Goal: Task Accomplishment & Management: Manage account settings

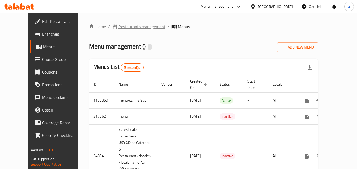
click at [118, 29] on span "Restaurants management" at bounding box center [141, 27] width 47 height 6
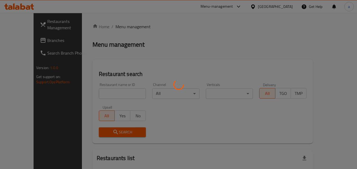
click at [93, 88] on div at bounding box center [178, 84] width 357 height 169
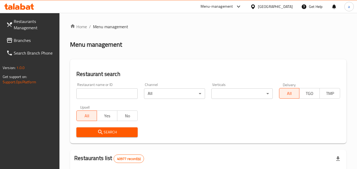
click at [91, 101] on div "Restaurant name or ID Restaurant name or ID" at bounding box center [106, 91] width 67 height 22
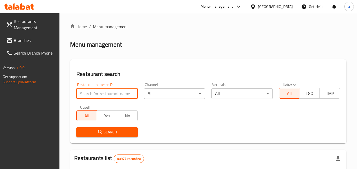
click at [93, 94] on input "search" at bounding box center [106, 94] width 61 height 11
paste input "17869"
type input "17869"
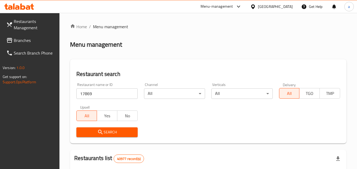
click at [94, 132] on span "Search" at bounding box center [107, 132] width 53 height 7
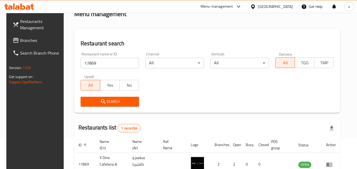
scroll to position [66, 0]
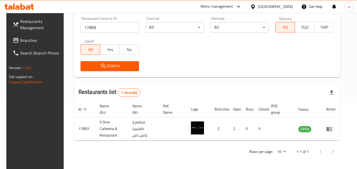
click at [20, 40] on span "Branches" at bounding box center [41, 40] width 42 height 6
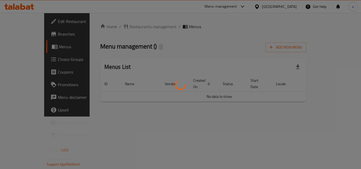
click at [123, 29] on div at bounding box center [180, 84] width 361 height 169
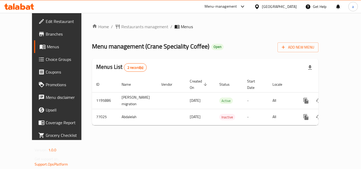
click at [123, 29] on span "Restaurants management" at bounding box center [144, 27] width 47 height 6
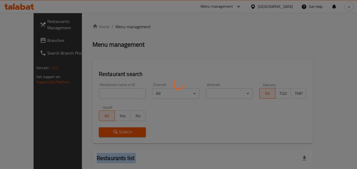
click at [123, 29] on div at bounding box center [178, 84] width 357 height 169
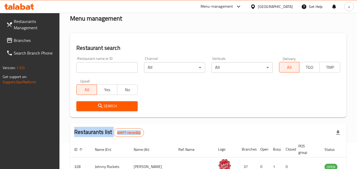
scroll to position [26, 0]
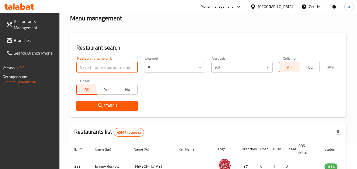
click at [104, 70] on input "search" at bounding box center [106, 67] width 61 height 11
paste input "600152"
type input "600152"
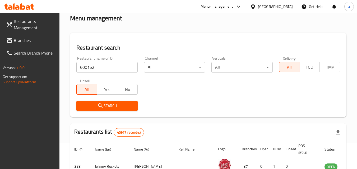
click at [96, 103] on span "Search" at bounding box center [107, 106] width 53 height 7
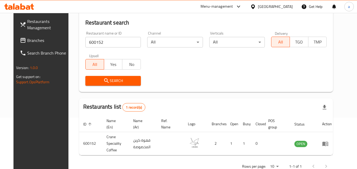
scroll to position [66, 0]
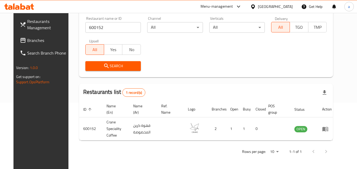
click at [20, 43] on icon at bounding box center [23, 40] width 6 height 6
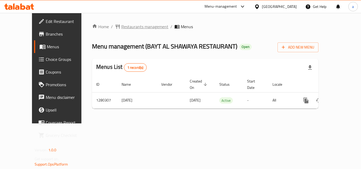
click at [133, 24] on span "Restaurants management" at bounding box center [144, 27] width 47 height 6
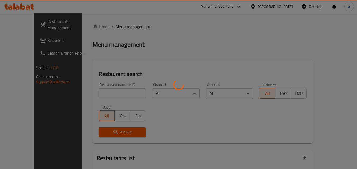
click at [94, 102] on div at bounding box center [178, 84] width 357 height 169
drag, startPoint x: 86, startPoint y: 92, endPoint x: 46, endPoint y: 34, distance: 70.3
click at [84, 89] on div at bounding box center [178, 84] width 357 height 169
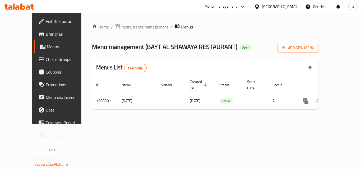
click at [131, 25] on span "Restaurants management" at bounding box center [144, 27] width 47 height 6
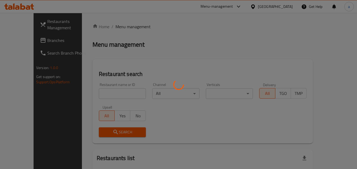
click at [105, 91] on div at bounding box center [178, 84] width 357 height 169
click at [104, 91] on div at bounding box center [178, 84] width 357 height 169
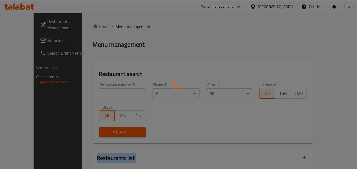
click at [104, 91] on div at bounding box center [178, 84] width 357 height 169
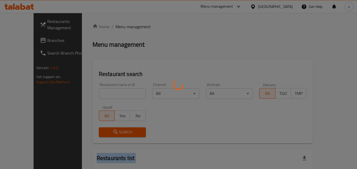
click at [104, 91] on div at bounding box center [178, 84] width 357 height 169
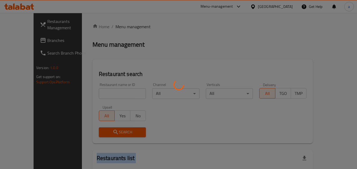
click at [104, 91] on div at bounding box center [178, 84] width 357 height 169
click at [92, 97] on div at bounding box center [178, 84] width 357 height 169
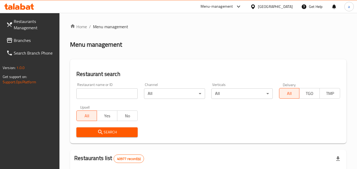
drag, startPoint x: 91, startPoint y: 84, endPoint x: 89, endPoint y: 86, distance: 3.1
click at [91, 84] on div "Restaurant name or ID Restaurant name or ID" at bounding box center [106, 91] width 61 height 16
click at [86, 91] on input "search" at bounding box center [106, 94] width 61 height 11
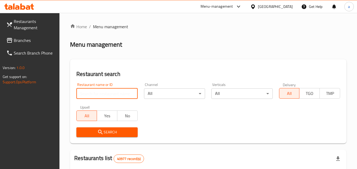
paste input "693730"
type input "693730"
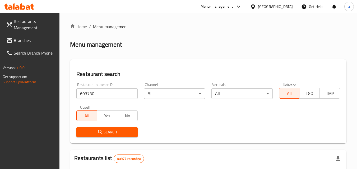
click at [97, 132] on span "Search" at bounding box center [107, 132] width 53 height 7
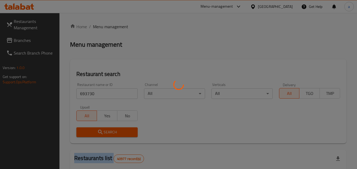
click at [97, 132] on div at bounding box center [178, 84] width 357 height 169
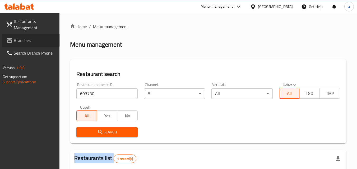
click at [9, 36] on link "Branches" at bounding box center [31, 40] width 58 height 13
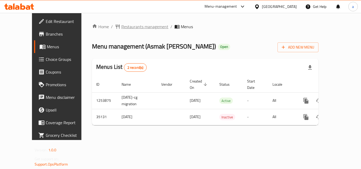
click at [121, 26] on span "Restaurants management" at bounding box center [144, 27] width 47 height 6
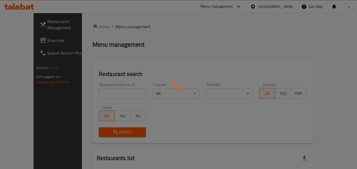
click at [107, 87] on div at bounding box center [178, 84] width 357 height 169
click at [107, 88] on div at bounding box center [178, 84] width 357 height 169
click at [108, 89] on div at bounding box center [178, 84] width 357 height 169
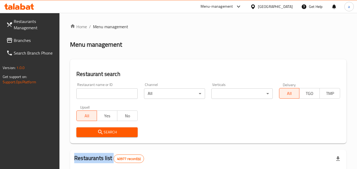
click at [108, 89] on div at bounding box center [178, 84] width 357 height 169
click at [108, 89] on input "search" at bounding box center [106, 94] width 61 height 11
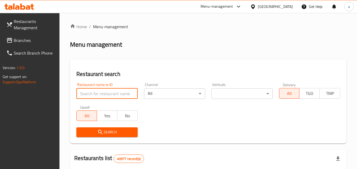
click at [108, 89] on input "search" at bounding box center [106, 94] width 61 height 11
paste input "18128"
type input "18128"
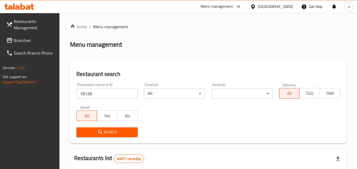
click at [98, 128] on button "Search" at bounding box center [106, 133] width 61 height 10
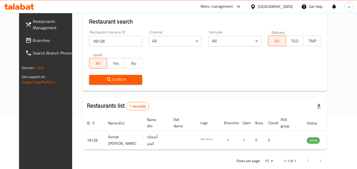
scroll to position [62, 0]
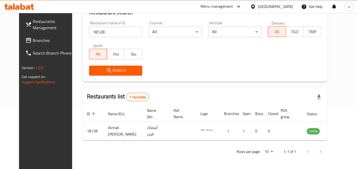
click at [33, 40] on span "Branches" at bounding box center [54, 40] width 42 height 6
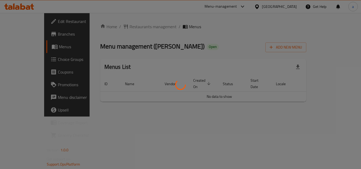
click at [132, 28] on div at bounding box center [180, 84] width 361 height 169
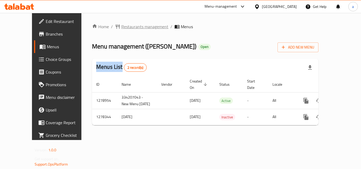
click at [129, 29] on span "Restaurants management" at bounding box center [144, 27] width 47 height 6
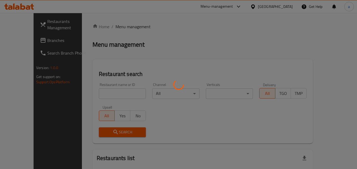
click at [103, 89] on div at bounding box center [178, 84] width 357 height 169
click at [102, 88] on div at bounding box center [178, 84] width 357 height 169
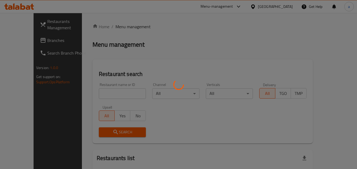
click at [99, 94] on div at bounding box center [178, 84] width 357 height 169
click at [100, 92] on div at bounding box center [178, 84] width 357 height 169
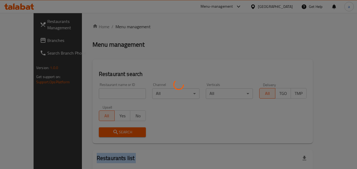
click at [100, 92] on div at bounding box center [178, 84] width 357 height 169
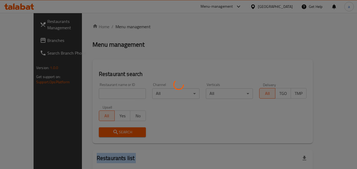
click at [100, 92] on div at bounding box center [178, 84] width 357 height 169
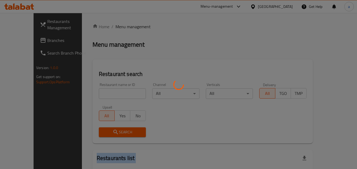
click at [100, 92] on div at bounding box center [178, 84] width 357 height 169
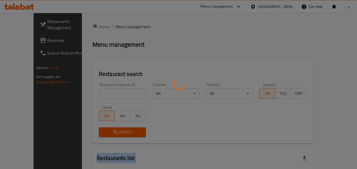
click at [100, 92] on div at bounding box center [178, 84] width 357 height 169
click at [101, 94] on div at bounding box center [178, 84] width 357 height 169
click at [101, 95] on div at bounding box center [178, 84] width 357 height 169
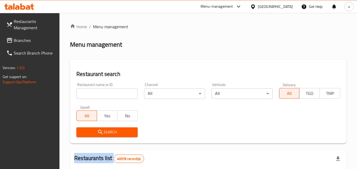
click at [101, 95] on div at bounding box center [178, 84] width 357 height 169
click at [101, 95] on input "search" at bounding box center [106, 94] width 61 height 11
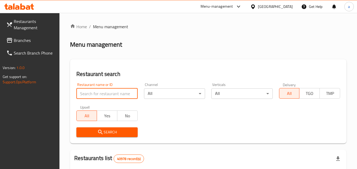
paste input "692881"
type input "692881"
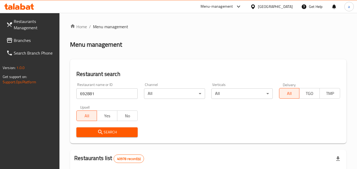
click at [104, 132] on span "Search" at bounding box center [107, 132] width 53 height 7
click at [17, 38] on span "Branches" at bounding box center [35, 40] width 42 height 6
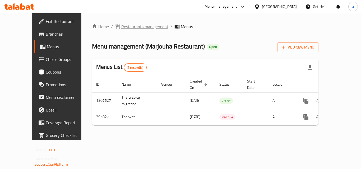
click at [127, 28] on span "Restaurants management" at bounding box center [144, 27] width 47 height 6
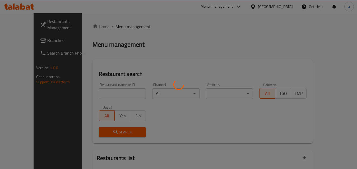
click at [96, 94] on div at bounding box center [178, 84] width 357 height 169
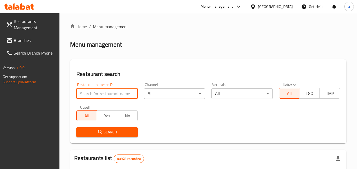
click at [96, 94] on input "search" at bounding box center [106, 94] width 61 height 11
paste input "628488"
type input "628488"
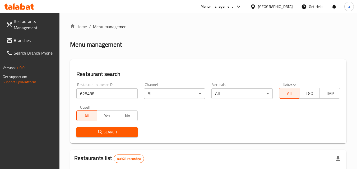
click at [93, 131] on span "Search" at bounding box center [107, 132] width 53 height 7
click at [8, 41] on icon at bounding box center [9, 40] width 6 height 6
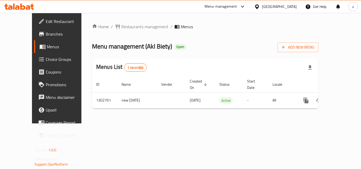
click at [118, 33] on div "Home / Restaurants management / Menus Menu management ( Akl Biety ) Open Add Ne…" at bounding box center [205, 69] width 226 height 90
click at [121, 29] on span "Restaurants management" at bounding box center [144, 27] width 47 height 6
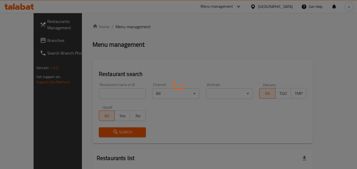
click at [99, 93] on div at bounding box center [178, 84] width 357 height 169
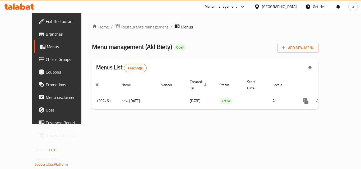
click at [46, 57] on span "Choice Groups" at bounding box center [67, 59] width 42 height 6
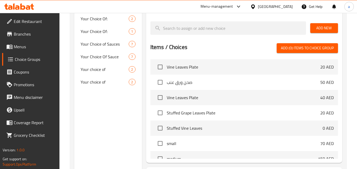
scroll to position [159, 0]
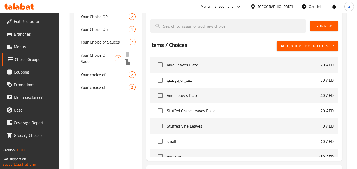
click at [85, 56] on span "Your Choice Of Sauce" at bounding box center [98, 58] width 34 height 13
type input "Your Choice Of Sauce"
type input "إختيارك من صوص"
type input "0"
type input "7"
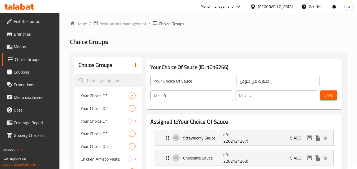
scroll to position [0, 0]
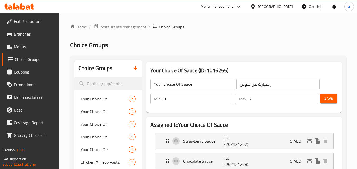
click at [125, 28] on span "Restaurants management" at bounding box center [122, 27] width 47 height 6
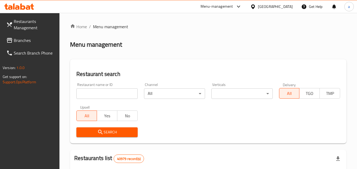
click at [99, 90] on input "search" at bounding box center [106, 94] width 61 height 11
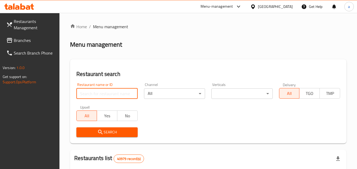
paste input "702314"
type input "702314"
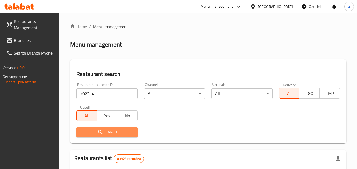
click at [100, 132] on icon "submit" at bounding box center [100, 132] width 6 height 6
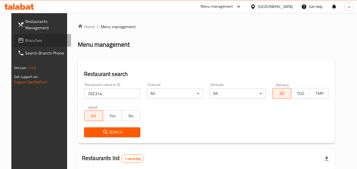
click at [34, 43] on span "Branches" at bounding box center [46, 40] width 42 height 6
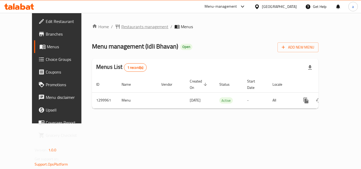
click at [123, 30] on span "Restaurants management" at bounding box center [144, 27] width 47 height 6
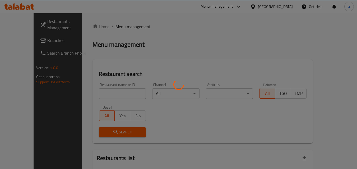
click at [98, 90] on div at bounding box center [178, 84] width 357 height 169
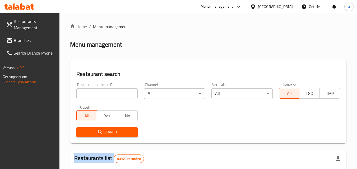
click at [98, 90] on div at bounding box center [178, 84] width 357 height 169
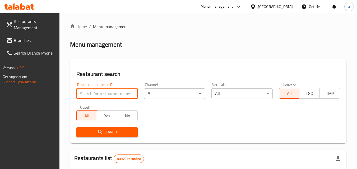
click at [98, 90] on input "search" at bounding box center [106, 94] width 61 height 11
paste input "701511"
type input "701511"
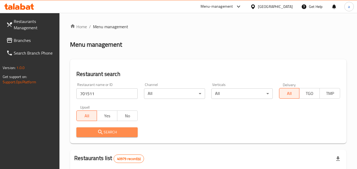
click at [95, 131] on span "Search" at bounding box center [107, 132] width 53 height 7
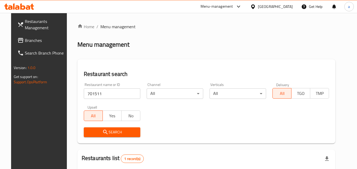
click at [25, 38] on span "Branches" at bounding box center [46, 40] width 42 height 6
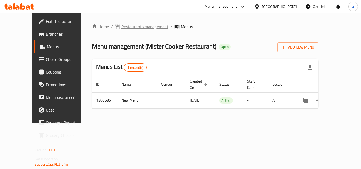
click at [130, 25] on span "Restaurants management" at bounding box center [144, 27] width 47 height 6
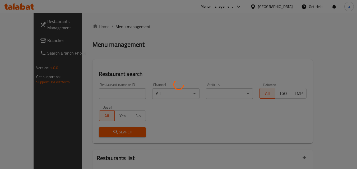
click at [101, 93] on div at bounding box center [178, 84] width 357 height 169
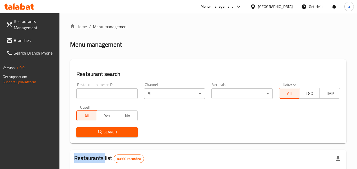
click at [101, 93] on div at bounding box center [178, 84] width 357 height 169
click at [101, 93] on input "search" at bounding box center [106, 94] width 61 height 11
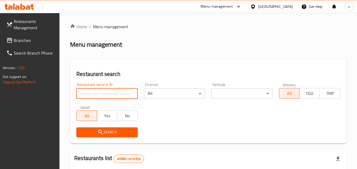
paste input "703408"
type input "703408"
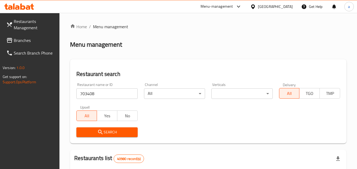
click at [98, 129] on span "Search" at bounding box center [107, 132] width 53 height 7
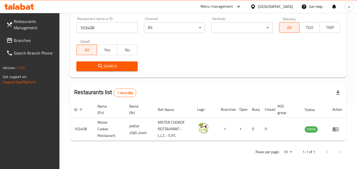
scroll to position [66, 0]
click at [21, 39] on span "Branches" at bounding box center [35, 40] width 42 height 6
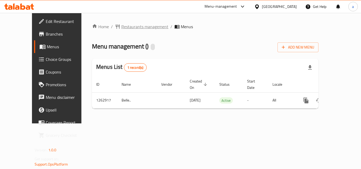
click at [126, 30] on span "Restaurants management" at bounding box center [144, 27] width 47 height 6
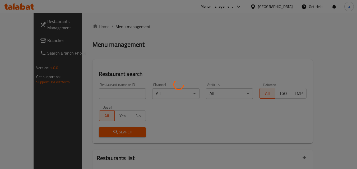
click at [104, 90] on div at bounding box center [178, 84] width 357 height 169
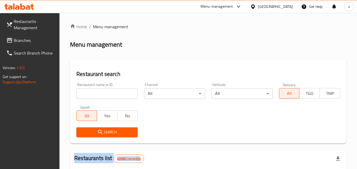
copy div "Restaurants list"
click at [130, 96] on input "search" at bounding box center [106, 94] width 61 height 11
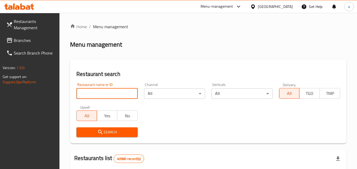
paste input "Restaurants list 40980 record(s)"
type input "Restaurants list 40980 record(s)"
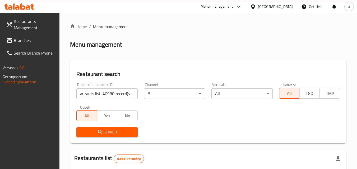
scroll to position [0, 0]
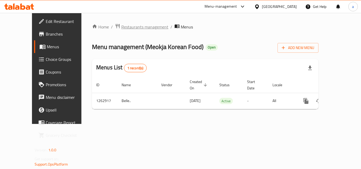
click at [121, 29] on span "Restaurants management" at bounding box center [144, 27] width 47 height 6
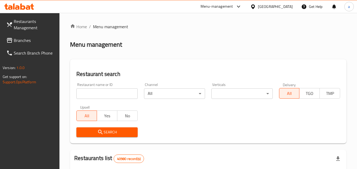
click at [91, 95] on input "search" at bounding box center [106, 94] width 61 height 11
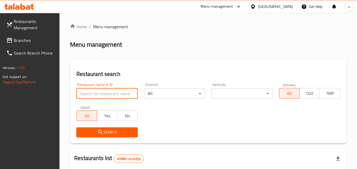
paste input "685761"
type input "685761"
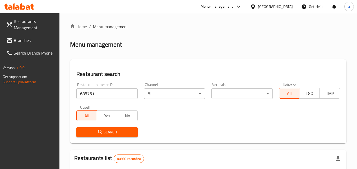
click at [93, 133] on span "Search" at bounding box center [107, 132] width 53 height 7
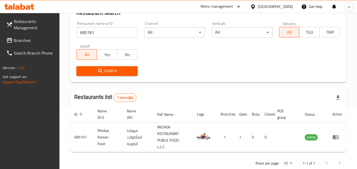
scroll to position [47, 0]
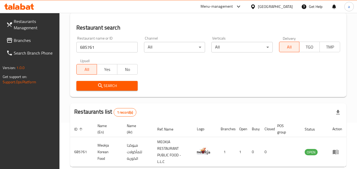
click at [25, 41] on span "Branches" at bounding box center [35, 40] width 42 height 6
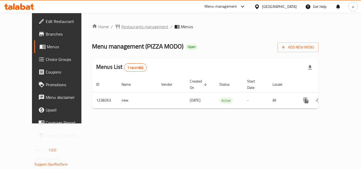
click at [130, 24] on span "Restaurants management" at bounding box center [144, 27] width 47 height 6
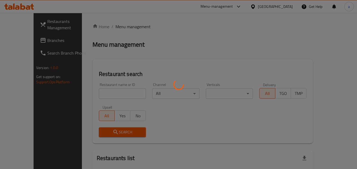
click at [96, 90] on div at bounding box center [178, 84] width 357 height 169
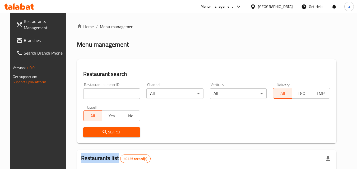
click at [96, 90] on div at bounding box center [178, 84] width 357 height 169
click at [96, 90] on input "search" at bounding box center [111, 94] width 57 height 11
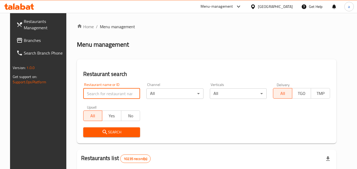
paste input "679642"
type input "679642"
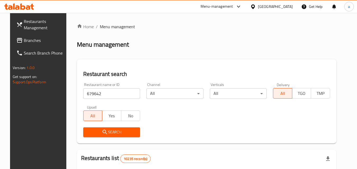
click at [91, 130] on span "Search" at bounding box center [111, 132] width 49 height 7
click at [91, 130] on div at bounding box center [178, 84] width 357 height 169
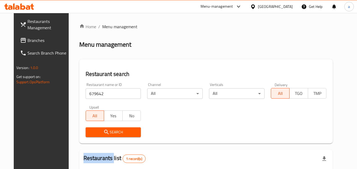
click at [27, 41] on span "Branches" at bounding box center [48, 40] width 42 height 6
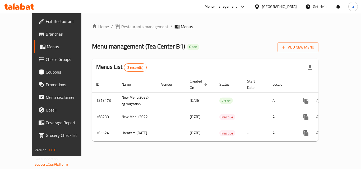
click at [123, 33] on div "Home / Restaurants management / Menus Menu management ( Tea Center B1 ) Open Ad…" at bounding box center [205, 85] width 226 height 122
click at [124, 30] on span "Restaurants management" at bounding box center [144, 27] width 47 height 6
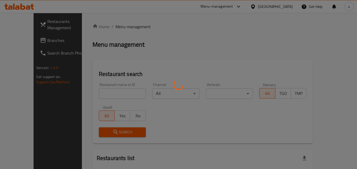
click at [112, 96] on div at bounding box center [178, 84] width 357 height 169
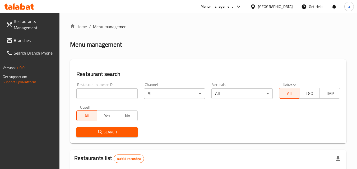
click at [112, 96] on input "search" at bounding box center [106, 94] width 61 height 11
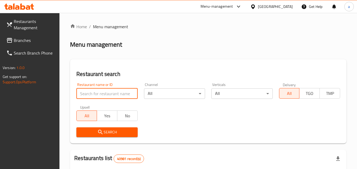
click at [112, 96] on input "search" at bounding box center [106, 94] width 61 height 11
paste input "650538"
type input "650538"
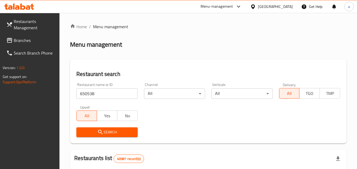
click at [107, 132] on span "Search" at bounding box center [107, 132] width 53 height 7
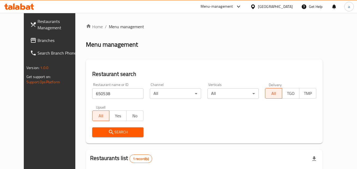
click at [26, 36] on link "Branches" at bounding box center [55, 40] width 58 height 13
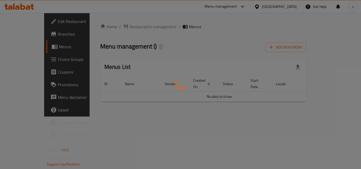
click at [130, 27] on div at bounding box center [180, 84] width 361 height 169
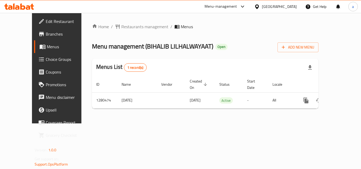
click at [130, 27] on span "Restaurants management" at bounding box center [144, 27] width 47 height 6
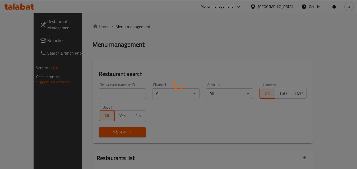
click at [115, 94] on div at bounding box center [178, 84] width 357 height 169
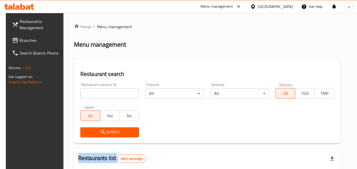
click at [115, 94] on div at bounding box center [178, 84] width 357 height 169
click at [115, 94] on input "search" at bounding box center [109, 94] width 59 height 11
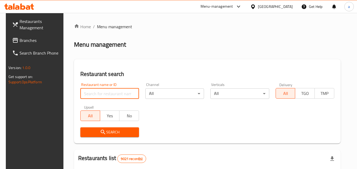
click at [115, 94] on input "search" at bounding box center [109, 94] width 59 height 11
paste input "693837"
type input "693837"
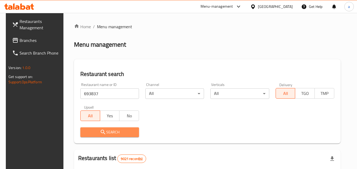
click at [108, 137] on button "Search" at bounding box center [109, 133] width 59 height 10
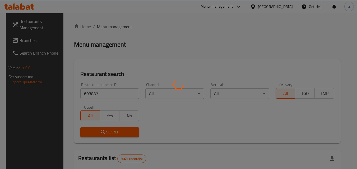
click at [108, 136] on div at bounding box center [178, 84] width 357 height 169
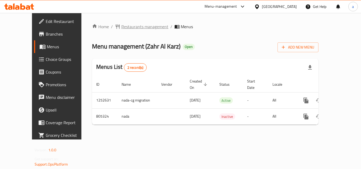
click at [136, 26] on span "Restaurants management" at bounding box center [144, 27] width 47 height 6
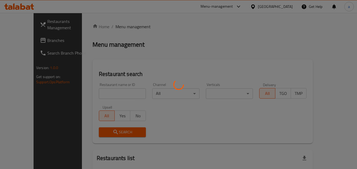
click at [96, 93] on div at bounding box center [178, 84] width 357 height 169
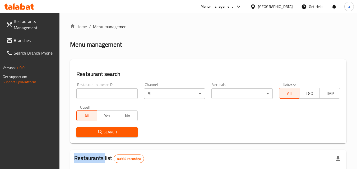
click at [96, 93] on div at bounding box center [178, 84] width 357 height 169
click at [96, 93] on input "search" at bounding box center [106, 94] width 61 height 11
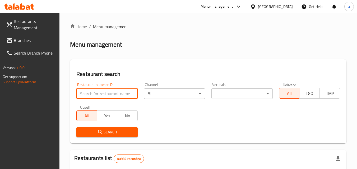
click at [96, 93] on input "search" at bounding box center [106, 94] width 61 height 11
paste input "654114"
type input "654114"
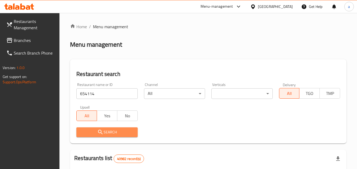
click at [92, 131] on span "Search" at bounding box center [107, 132] width 53 height 7
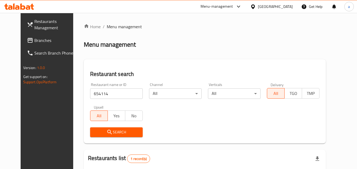
click at [34, 44] on span "Branches" at bounding box center [55, 40] width 42 height 6
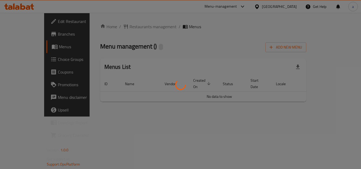
click at [125, 30] on div at bounding box center [180, 84] width 361 height 169
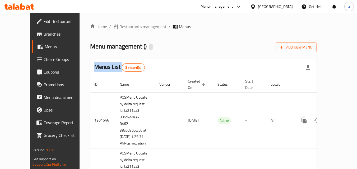
click at [125, 30] on div at bounding box center [178, 84] width 357 height 169
click at [125, 30] on span "Restaurants management" at bounding box center [142, 27] width 47 height 6
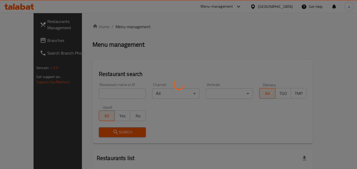
click at [126, 28] on div at bounding box center [178, 84] width 357 height 169
click at [89, 96] on div at bounding box center [178, 84] width 357 height 169
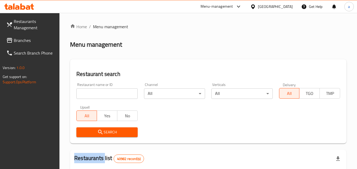
click at [89, 96] on div at bounding box center [178, 84] width 357 height 169
click at [89, 96] on input "search" at bounding box center [106, 94] width 61 height 11
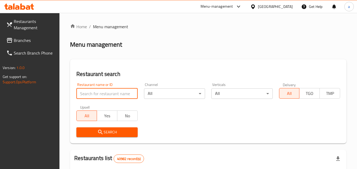
paste input "638356"
type input "638356"
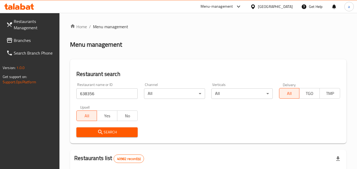
click at [86, 135] on span "Search" at bounding box center [107, 132] width 53 height 7
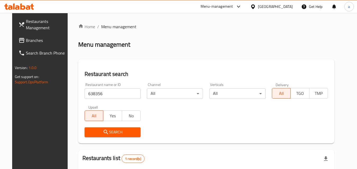
click at [19, 41] on span at bounding box center [22, 40] width 7 height 6
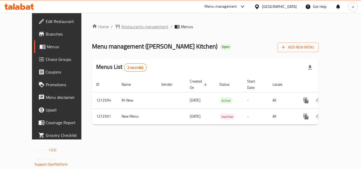
click at [132, 29] on span "Restaurants management" at bounding box center [144, 27] width 47 height 6
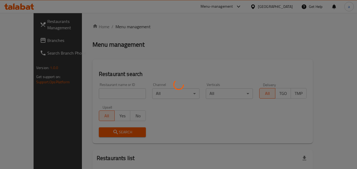
click at [99, 89] on div at bounding box center [178, 84] width 357 height 169
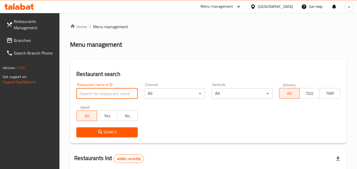
click at [99, 89] on input "search" at bounding box center [106, 94] width 61 height 11
paste input "690306"
type input "690306"
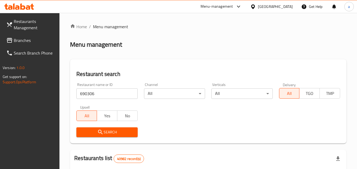
click at [94, 131] on span "Search" at bounding box center [107, 132] width 53 height 7
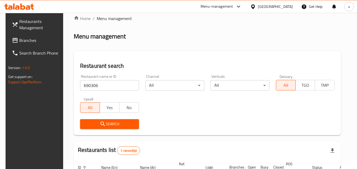
scroll to position [26, 0]
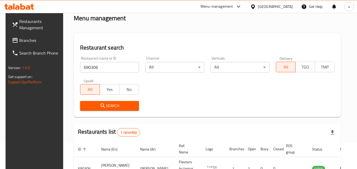
click at [25, 40] on span "Branches" at bounding box center [40, 40] width 42 height 6
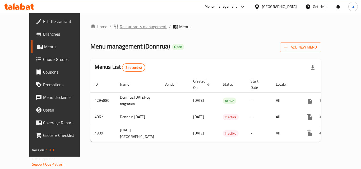
click at [125, 25] on span "Restaurants management" at bounding box center [143, 27] width 47 height 6
click at [134, 25] on span "Restaurants management" at bounding box center [143, 27] width 47 height 6
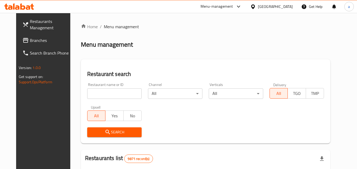
click at [106, 92] on input "search" at bounding box center [114, 94] width 54 height 11
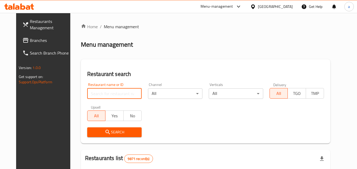
paste input "2736"
type input "2736"
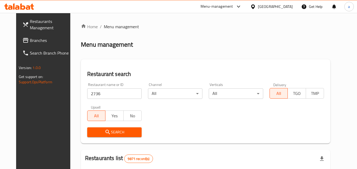
click at [105, 132] on icon "submit" at bounding box center [108, 132] width 6 height 6
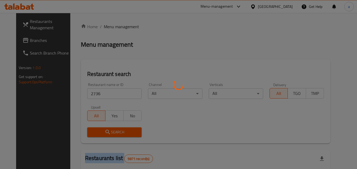
click at [97, 132] on div at bounding box center [178, 84] width 357 height 169
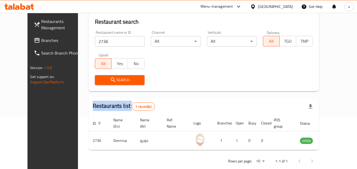
scroll to position [35, 0]
